Goal: Task Accomplishment & Management: Manage account settings

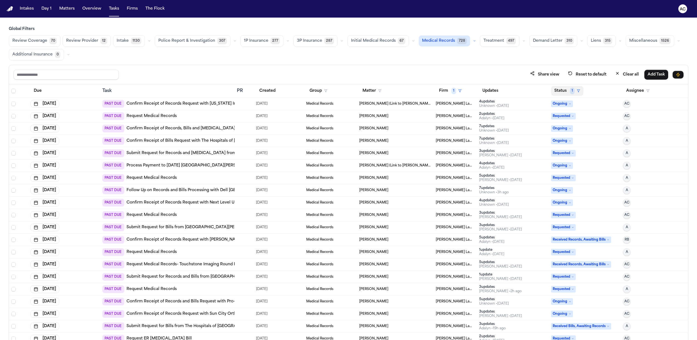
click at [561, 90] on button "Status 1" at bounding box center [567, 91] width 32 height 10
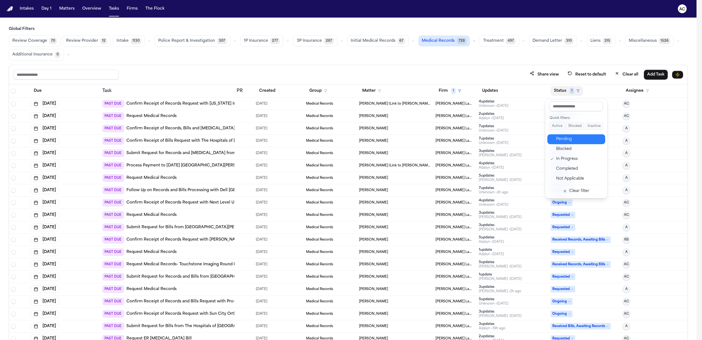
click at [564, 140] on div "Pending" at bounding box center [579, 139] width 46 height 7
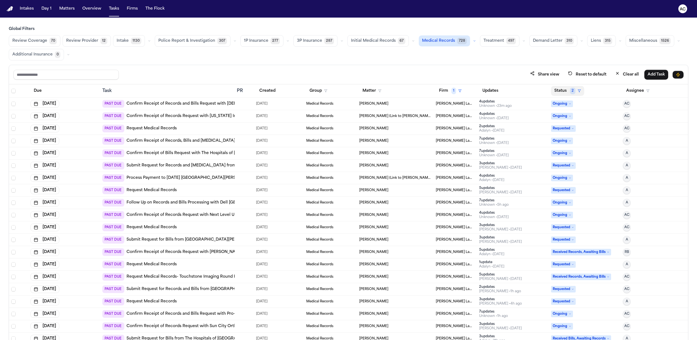
click at [557, 89] on button "Status 2" at bounding box center [567, 91] width 33 height 10
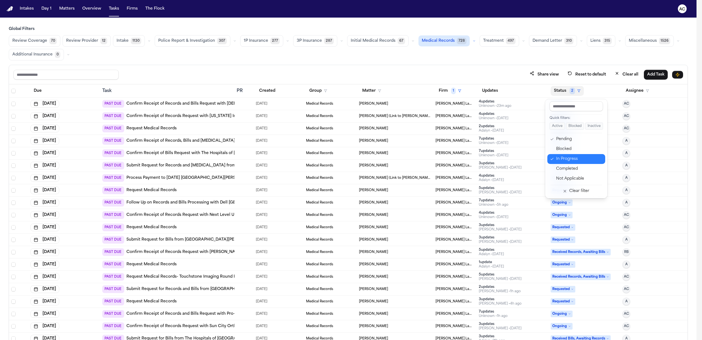
click at [568, 161] on div "In Progress" at bounding box center [579, 159] width 46 height 7
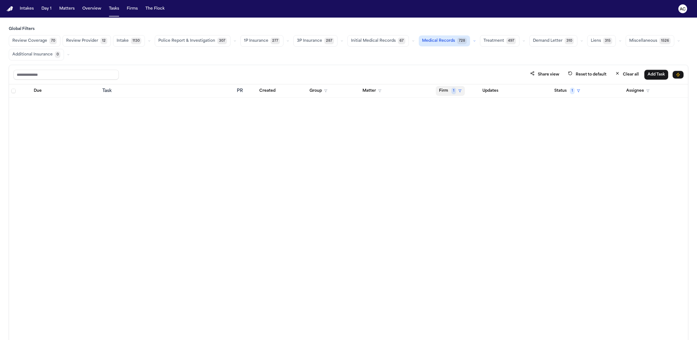
click at [449, 90] on button "Firm 1" at bounding box center [450, 91] width 29 height 10
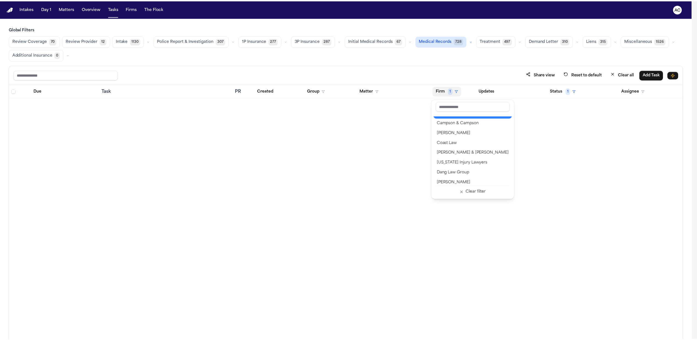
scroll to position [110, 0]
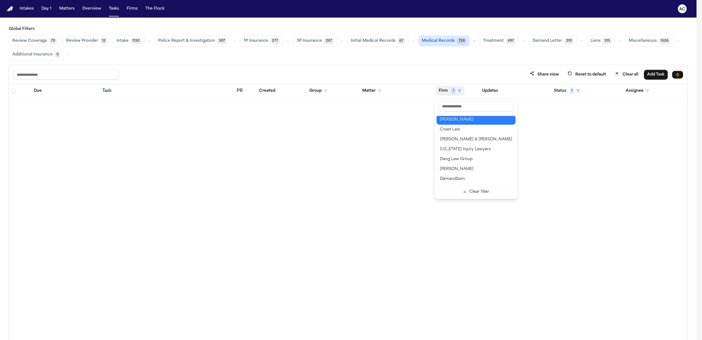
click at [464, 120] on div "Chandler Volta" at bounding box center [476, 119] width 72 height 7
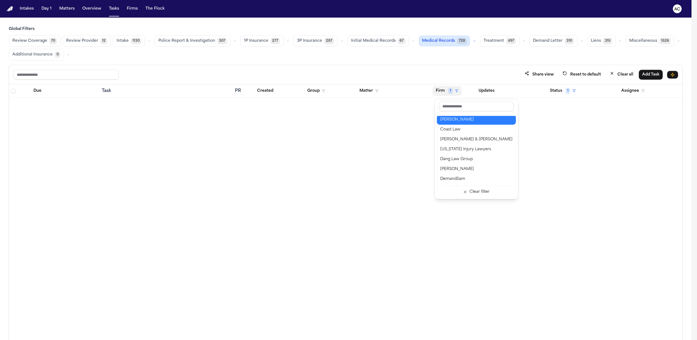
scroll to position [0, 0]
